Goal: Transaction & Acquisition: Subscribe to service/newsletter

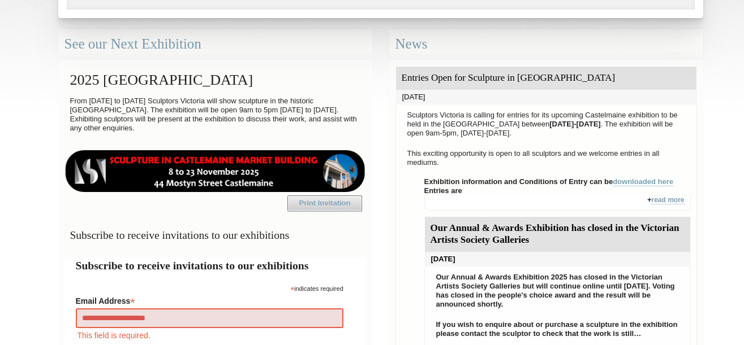
type input "**********"
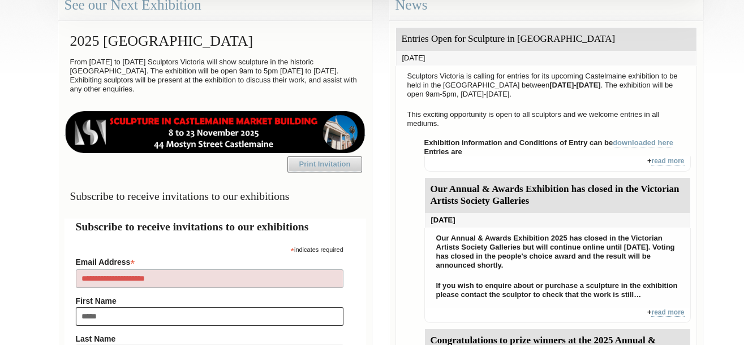
type input "******"
type input "*****"
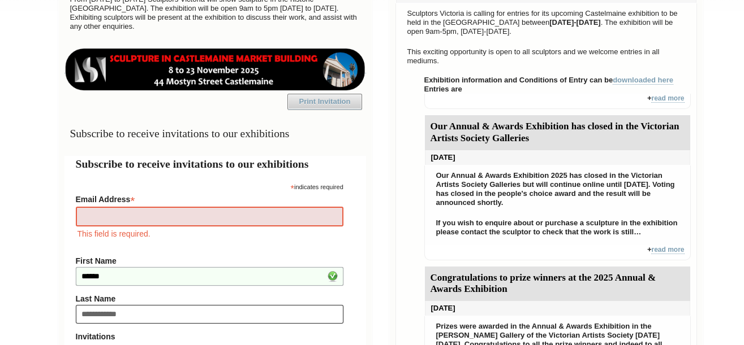
type input "**********"
